Goal: Task Accomplishment & Management: Use online tool/utility

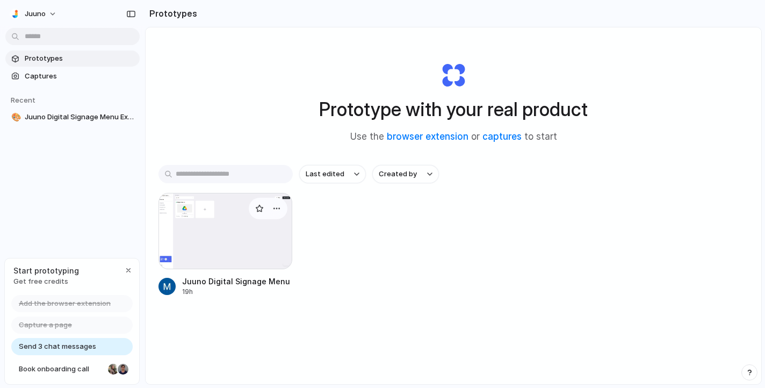
click at [233, 235] on div at bounding box center [225, 231] width 134 height 76
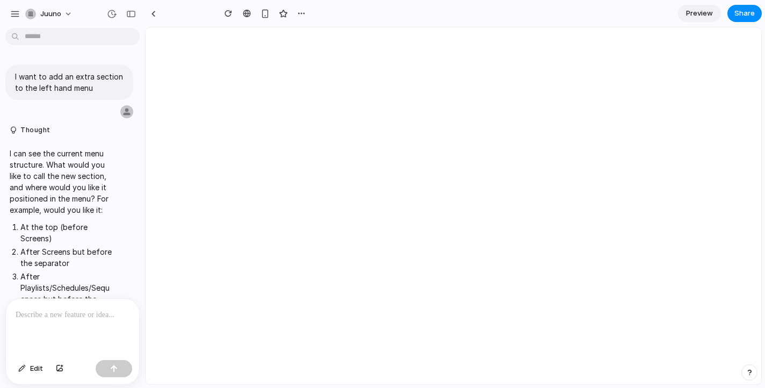
type input "**********"
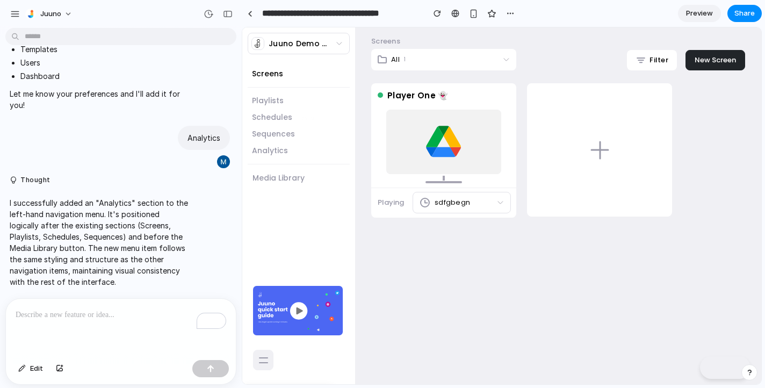
click at [276, 150] on link "Analytics" at bounding box center [298, 150] width 93 height 11
